Goal: Task Accomplishment & Management: Use online tool/utility

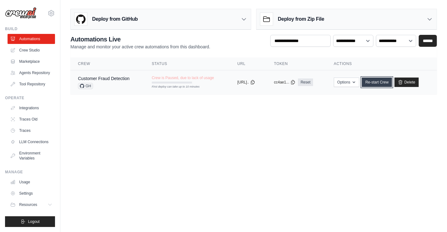
click at [375, 78] on link "Re-start Crew" at bounding box center [376, 82] width 30 height 9
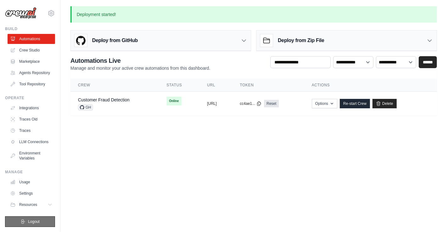
click at [49, 204] on button "Logout" at bounding box center [30, 221] width 50 height 11
